Goal: Task Accomplishment & Management: Manage account settings

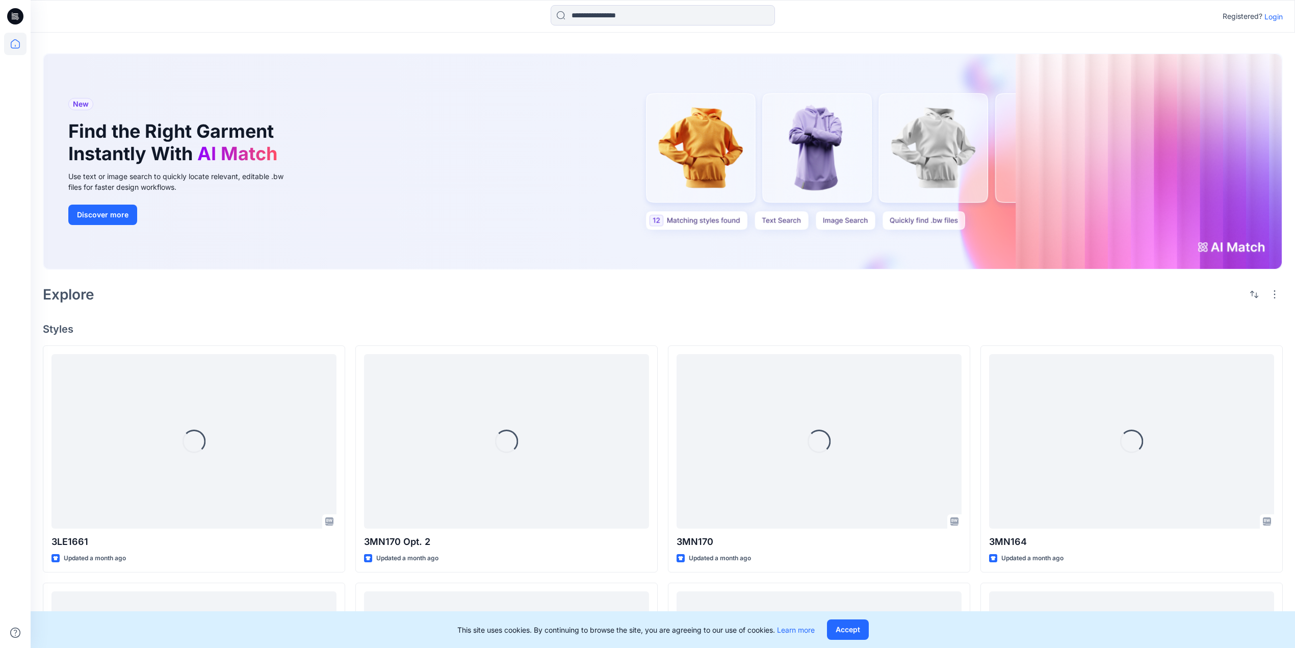
click at [1273, 14] on p "Login" at bounding box center [1274, 16] width 18 height 11
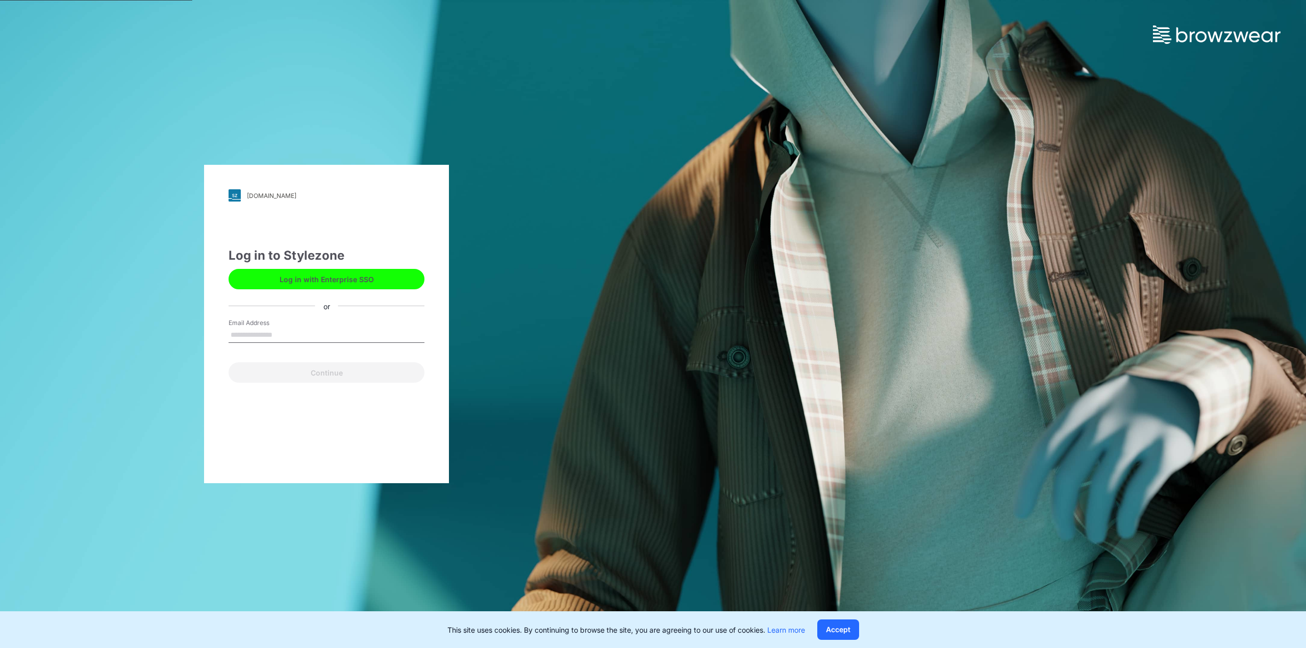
click at [279, 328] on input "Email Address" at bounding box center [326, 334] width 196 height 15
type input "**********"
click at [327, 366] on button "Continue" at bounding box center [326, 372] width 196 height 20
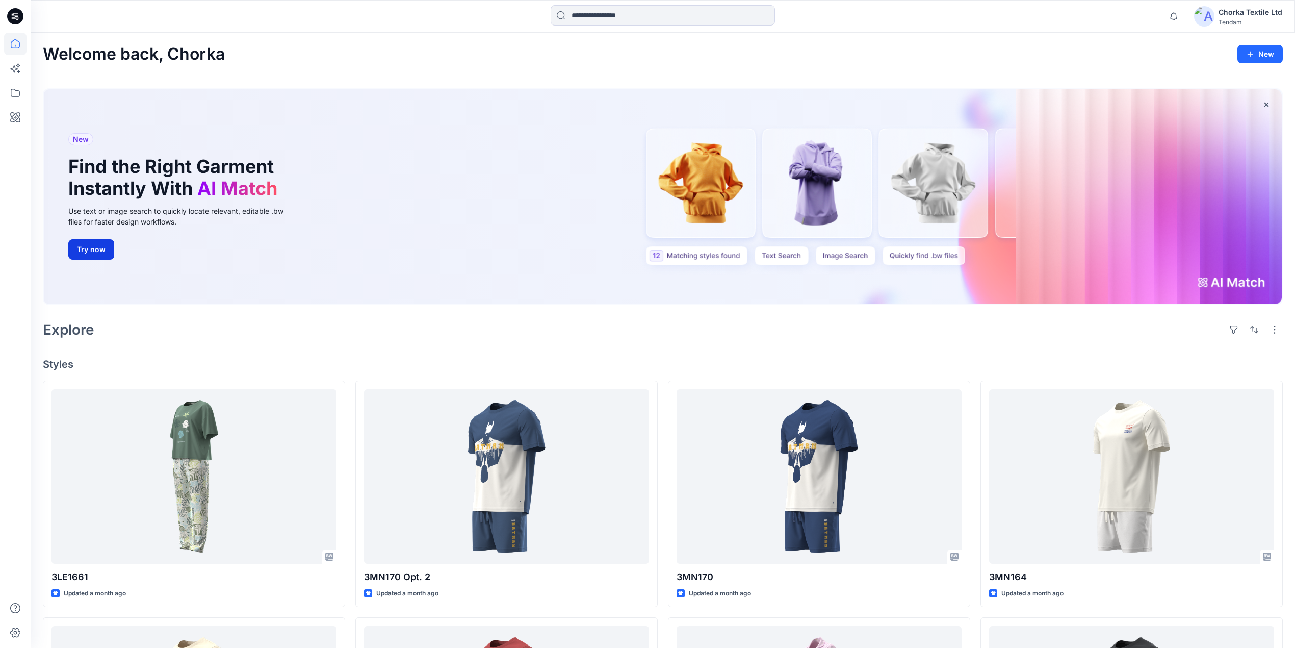
click at [103, 247] on button "Try now" at bounding box center [91, 249] width 46 height 20
click at [727, 57] on div "Welcome back, Chorka New" at bounding box center [663, 54] width 1240 height 19
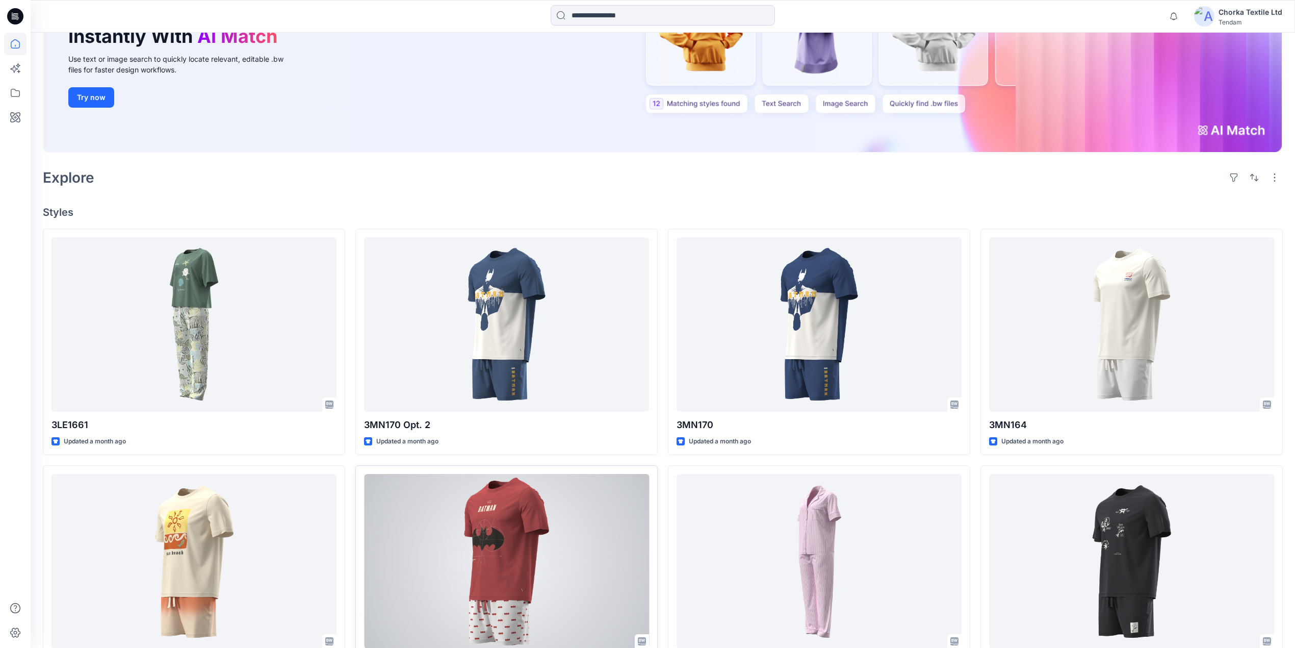
scroll to position [340, 0]
